Goal: Complete application form: Complete application form

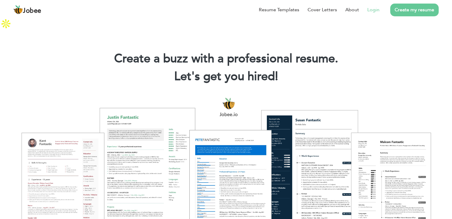
click at [370, 11] on link "Login" at bounding box center [373, 9] width 12 height 7
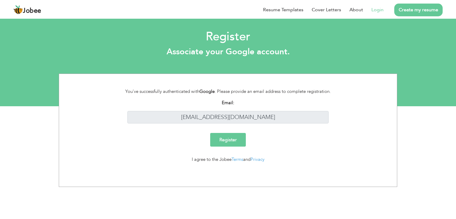
click at [230, 141] on input "Register" at bounding box center [228, 140] width 36 height 14
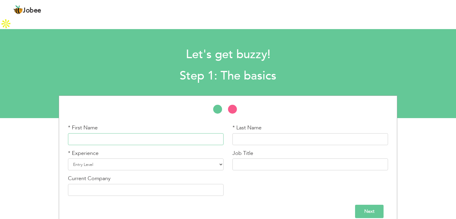
click at [105, 133] on input "text" at bounding box center [146, 139] width 156 height 12
type input "Sumaika"
click at [242, 124] on div "* Last Name" at bounding box center [311, 134] width 156 height 21
click at [255, 133] on input "text" at bounding box center [311, 139] width 156 height 12
type input "Malik"
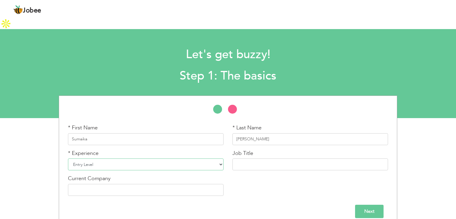
click at [114, 159] on select "Entry Level Less than 1 Year 1 Year 2 Years 3 Years 4 Years 5 Years 6 Years 7 Y…" at bounding box center [146, 165] width 156 height 12
select select "4"
click at [68, 159] on select "Entry Level Less than 1 Year 1 Year 2 Years 3 Years 4 Years 5 Years 6 Years 7 Y…" at bounding box center [146, 165] width 156 height 12
click at [249, 159] on input "text" at bounding box center [311, 165] width 156 height 12
click at [98, 184] on input "text" at bounding box center [146, 190] width 156 height 12
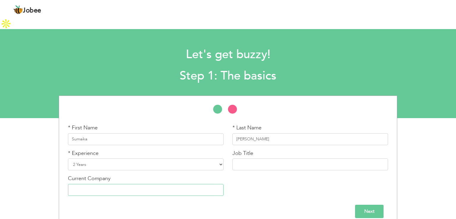
paste input "lead generation executive"
type input "lead generation executive"
click at [246, 136] on div "* Last Name Malik" at bounding box center [310, 137] width 165 height 26
click at [237, 159] on input "text" at bounding box center [311, 165] width 156 height 12
paste input "lead generation executive"
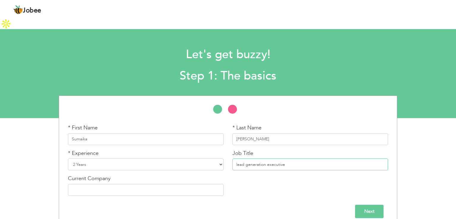
type input "lead generation executive"
click at [98, 184] on input "text" at bounding box center [146, 190] width 156 height 12
type input "Coeus Solution"
click at [361, 205] on input "Next" at bounding box center [369, 211] width 29 height 13
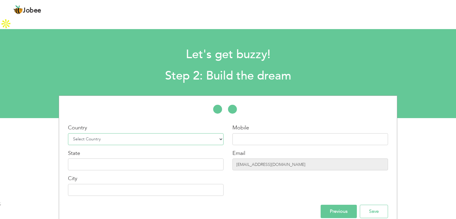
click at [116, 133] on select "Select Country Afghanistan Albania Algeria American Samoa Andorra Angola Anguil…" at bounding box center [146, 139] width 156 height 12
select select "166"
click at [68, 133] on select "Select Country Afghanistan Albania Algeria American Samoa Andorra Angola Anguil…" at bounding box center [146, 139] width 156 height 12
click at [247, 133] on input "text" at bounding box center [311, 139] width 156 height 12
type input "03284624958"
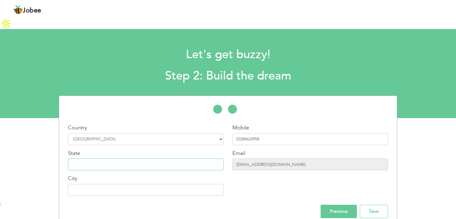
click at [77, 159] on input "text" at bounding box center [146, 165] width 156 height 12
type input "L"
click at [88, 184] on input "text" at bounding box center [146, 190] width 156 height 12
type input "[GEOGRAPHIC_DATA]"
drag, startPoint x: 84, startPoint y: 152, endPoint x: 47, endPoint y: 149, distance: 36.9
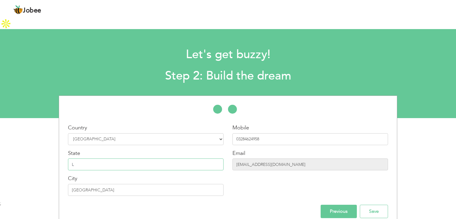
click at [47, 149] on div "* First Name Sumaika * Last Name Malik * Experience Entry Level" at bounding box center [228, 162] width 456 height 132
click at [105, 159] on input "text" at bounding box center [146, 165] width 156 height 12
paste input "Punjab"
type input "Punjab"
click at [90, 184] on input "[GEOGRAPHIC_DATA]" at bounding box center [146, 190] width 156 height 12
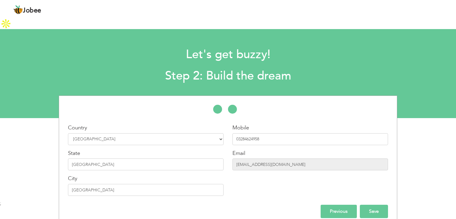
click at [376, 205] on input "Save" at bounding box center [374, 211] width 28 height 13
